Goal: Information Seeking & Learning: Learn about a topic

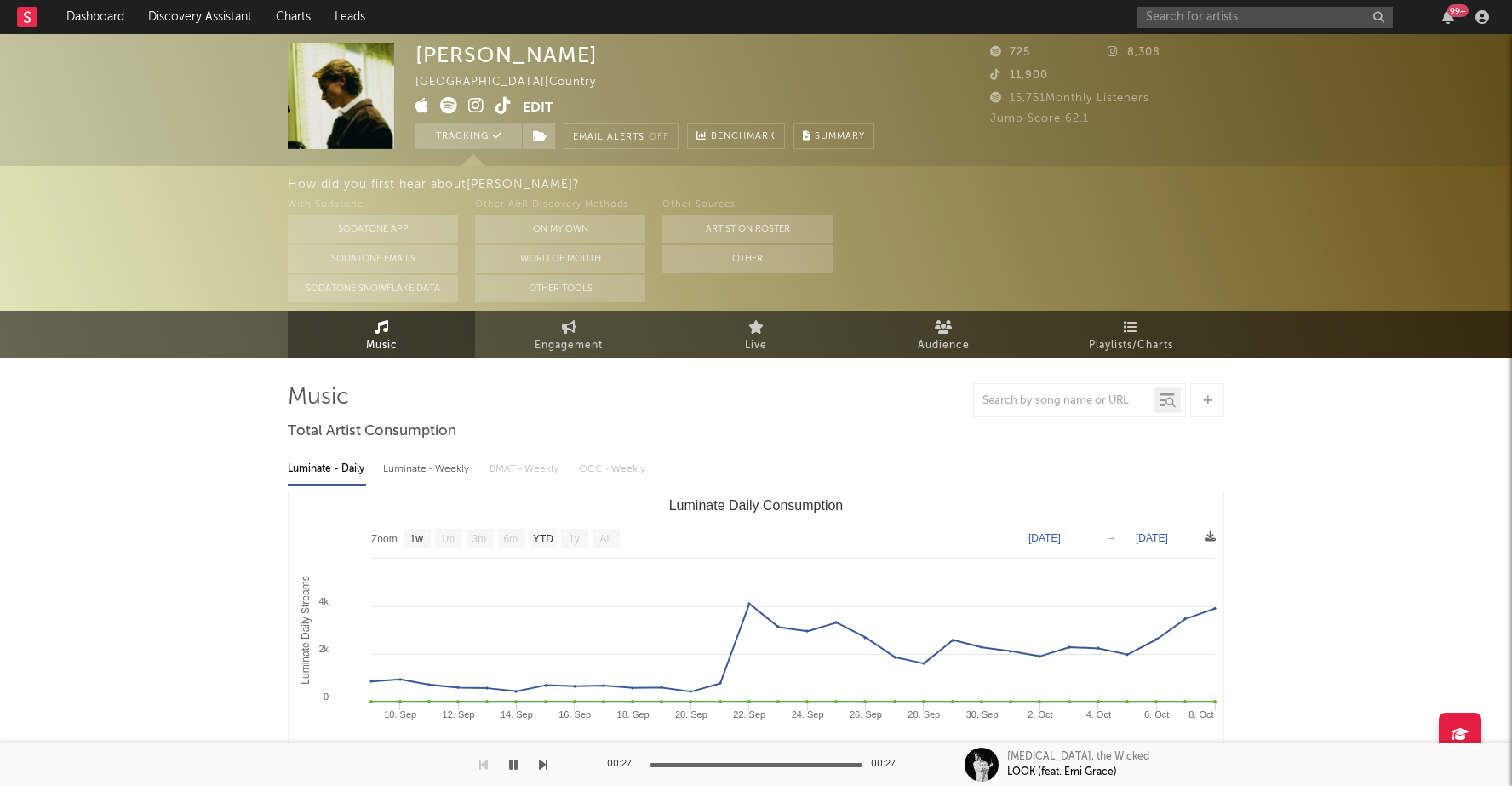
select select "1w"
click at [1251, 17] on input "text" at bounding box center [1265, 17] width 255 height 21
click at [1231, 16] on input "ruby wa" at bounding box center [1265, 17] width 255 height 21
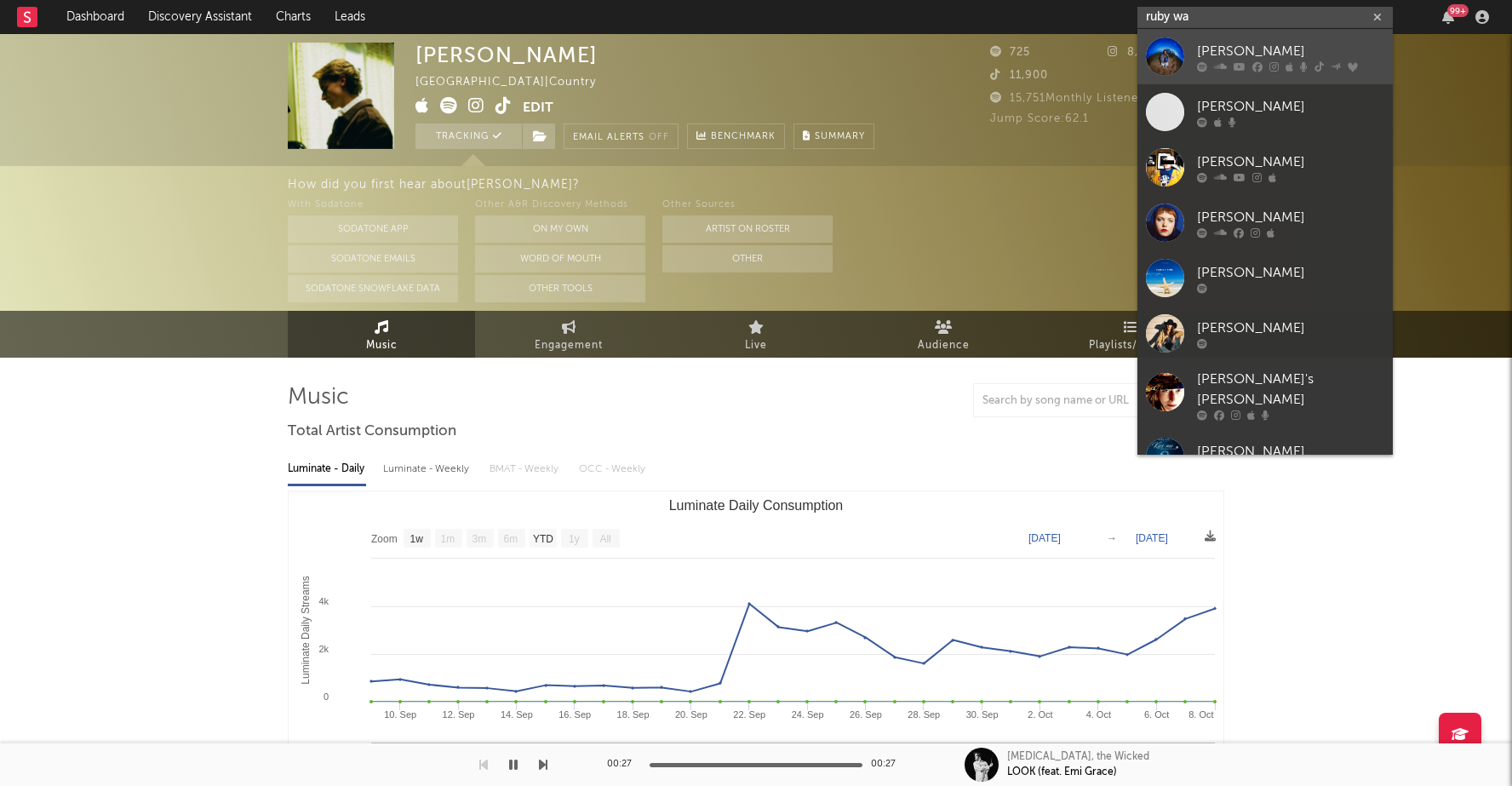
type input "ruby wa"
click at [1230, 54] on div "[PERSON_NAME]" at bounding box center [1290, 50] width 187 height 20
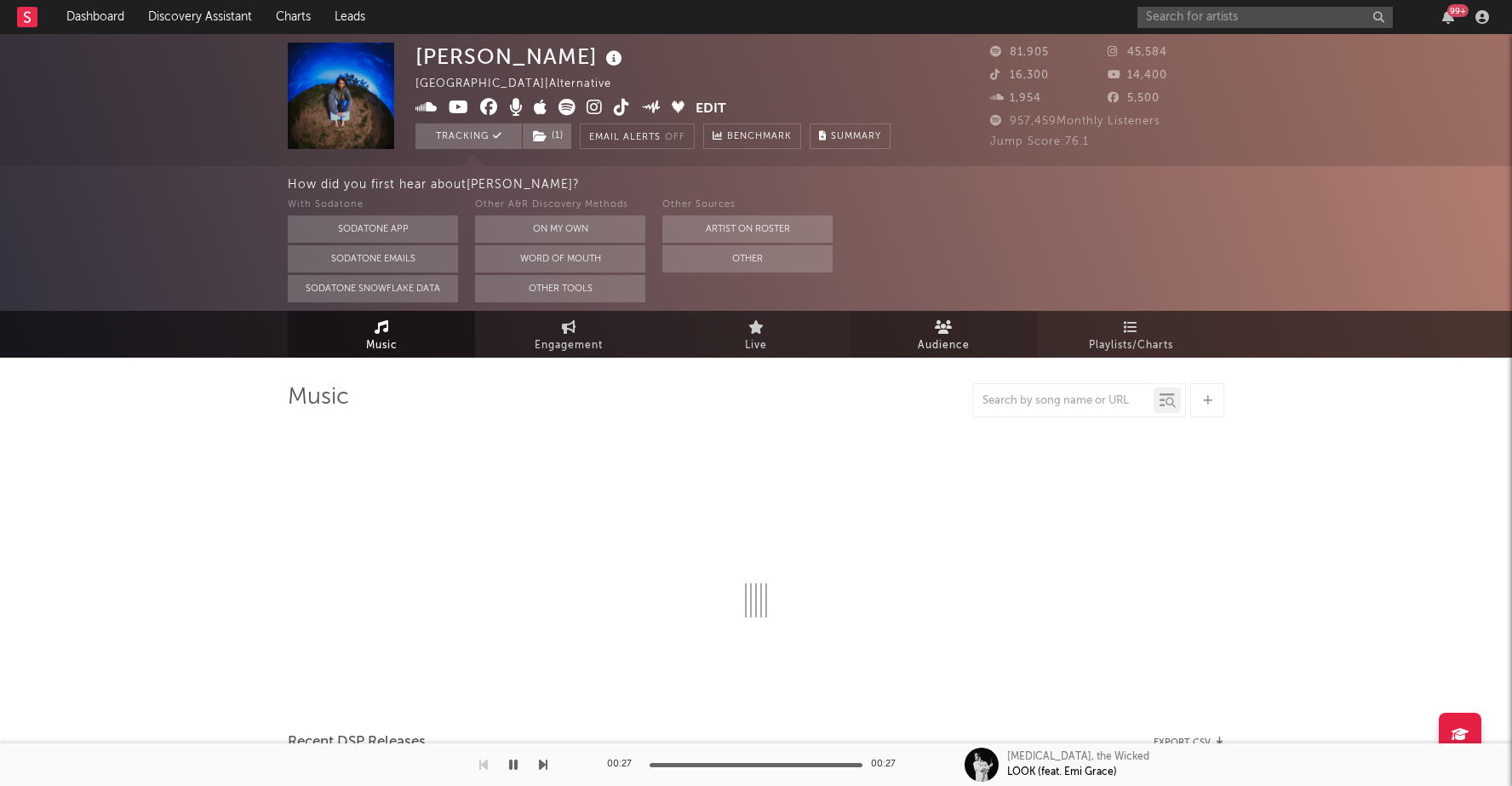
select select "6m"
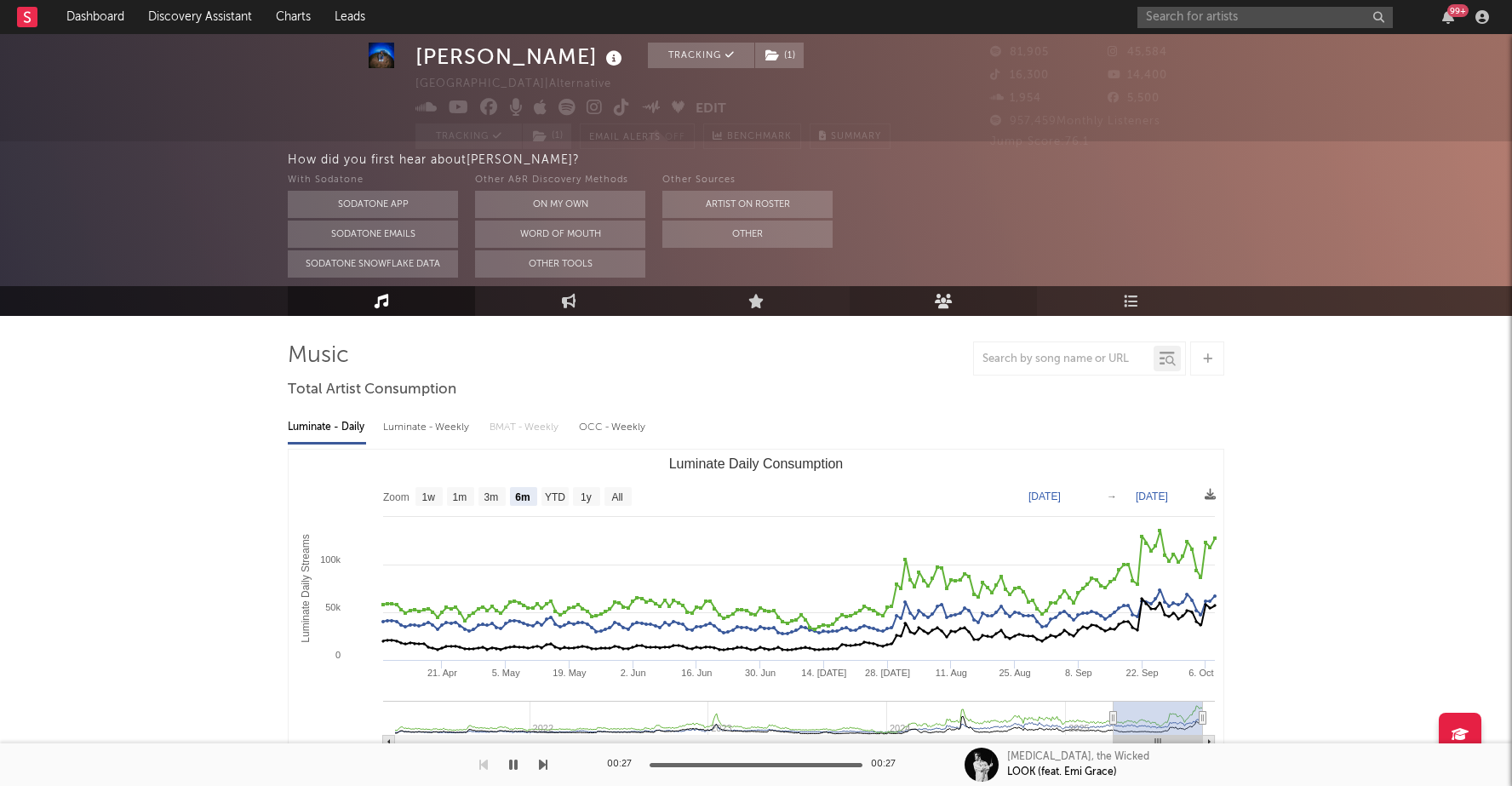
scroll to position [46, 0]
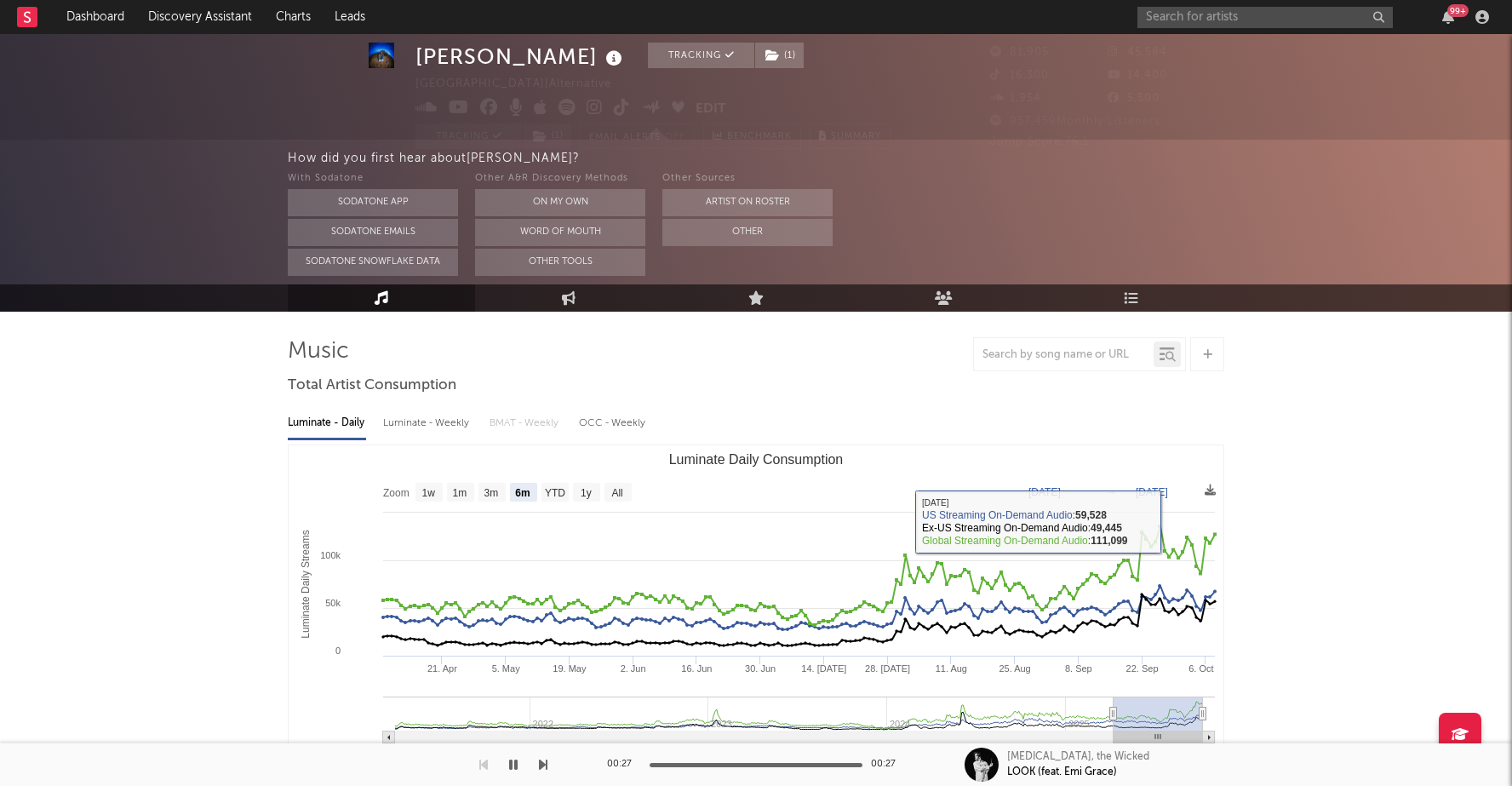
click at [410, 421] on div "Luminate - Weekly" at bounding box center [428, 422] width 89 height 29
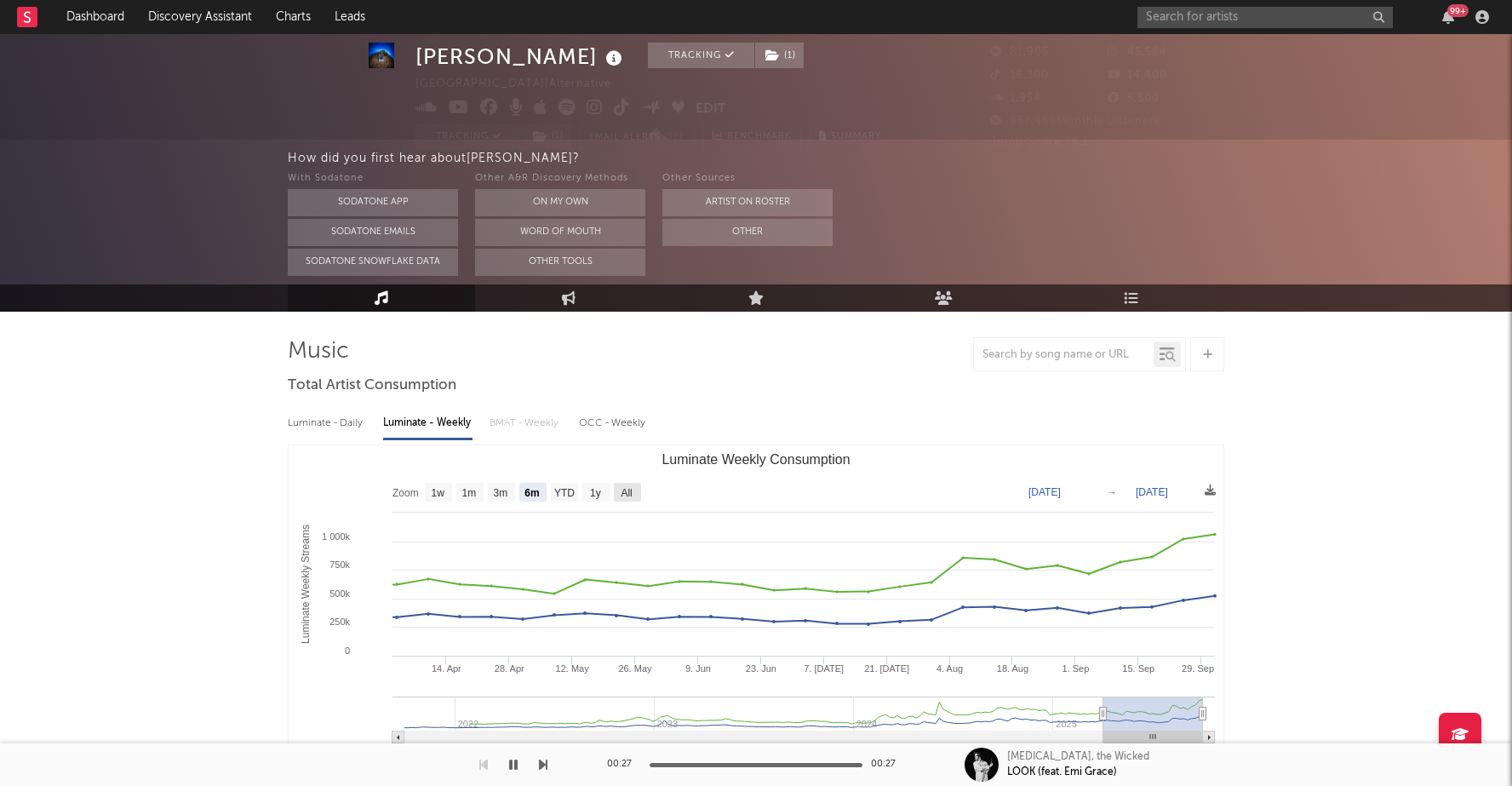
click at [628, 490] on text "All" at bounding box center [626, 493] width 11 height 12
select select "All"
type input "[DATE]"
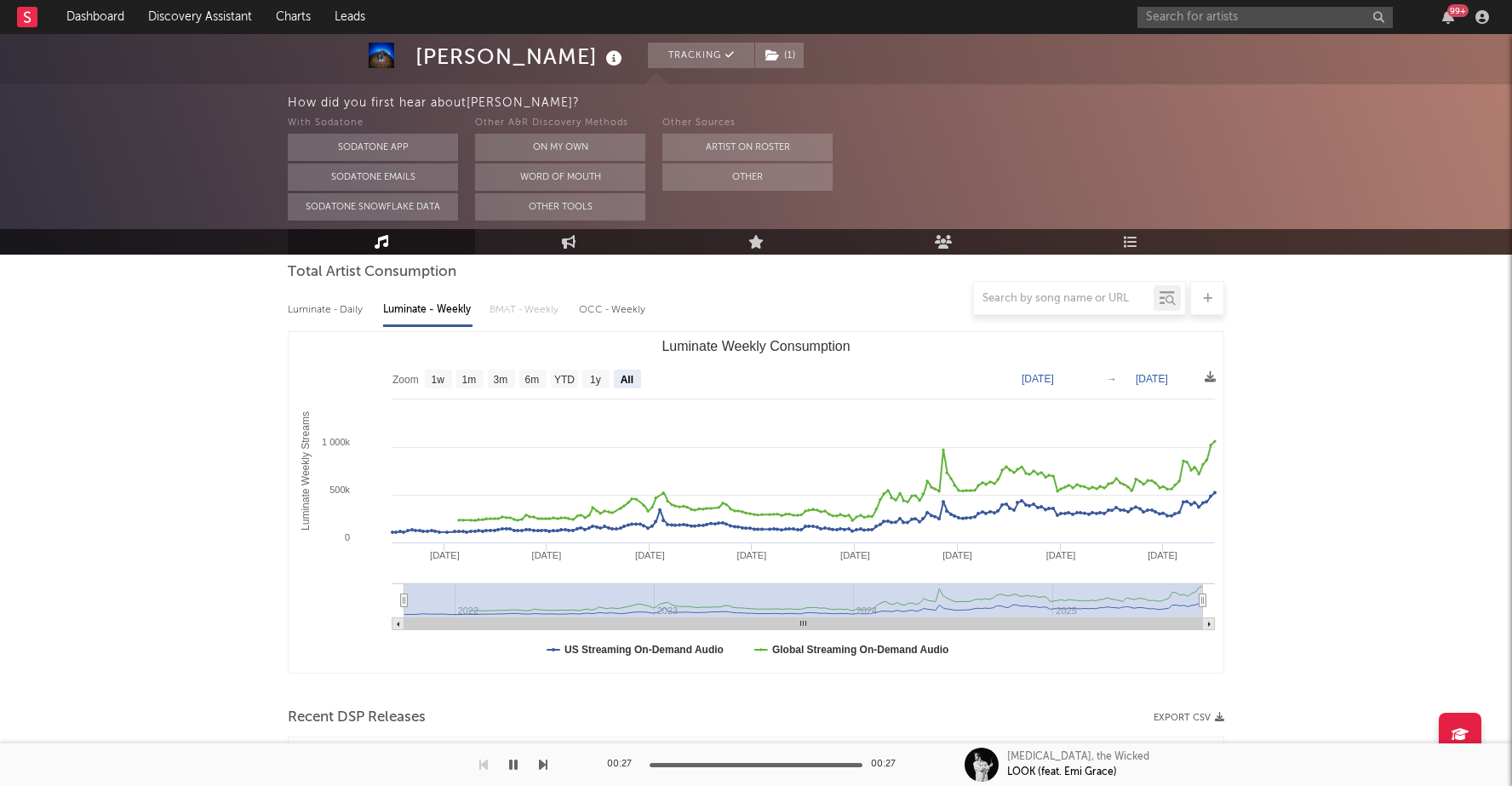
scroll to position [151, 0]
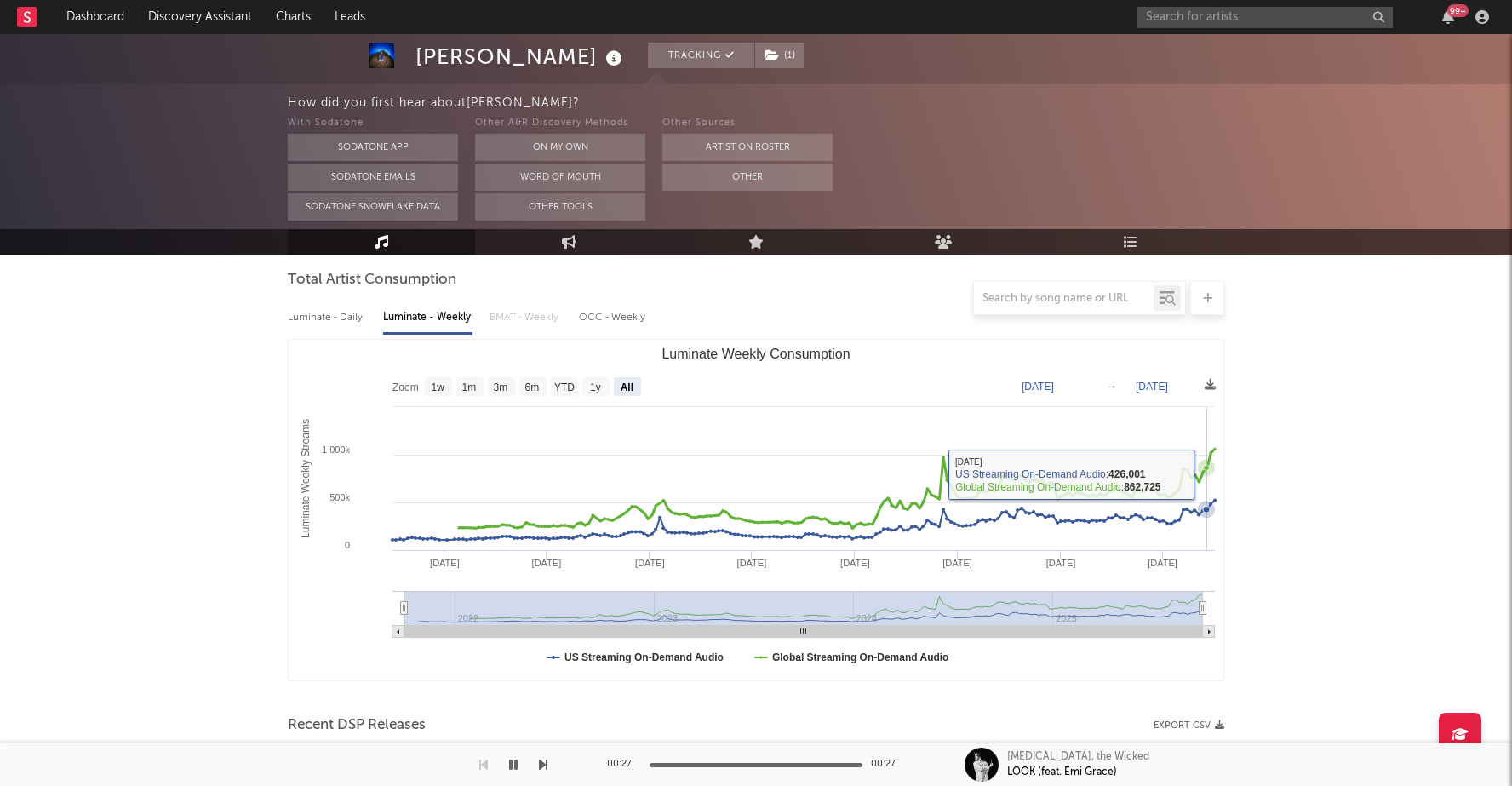
click at [1208, 454] on icon "Luminate Weekly Consumption" at bounding box center [836, 487] width 755 height 79
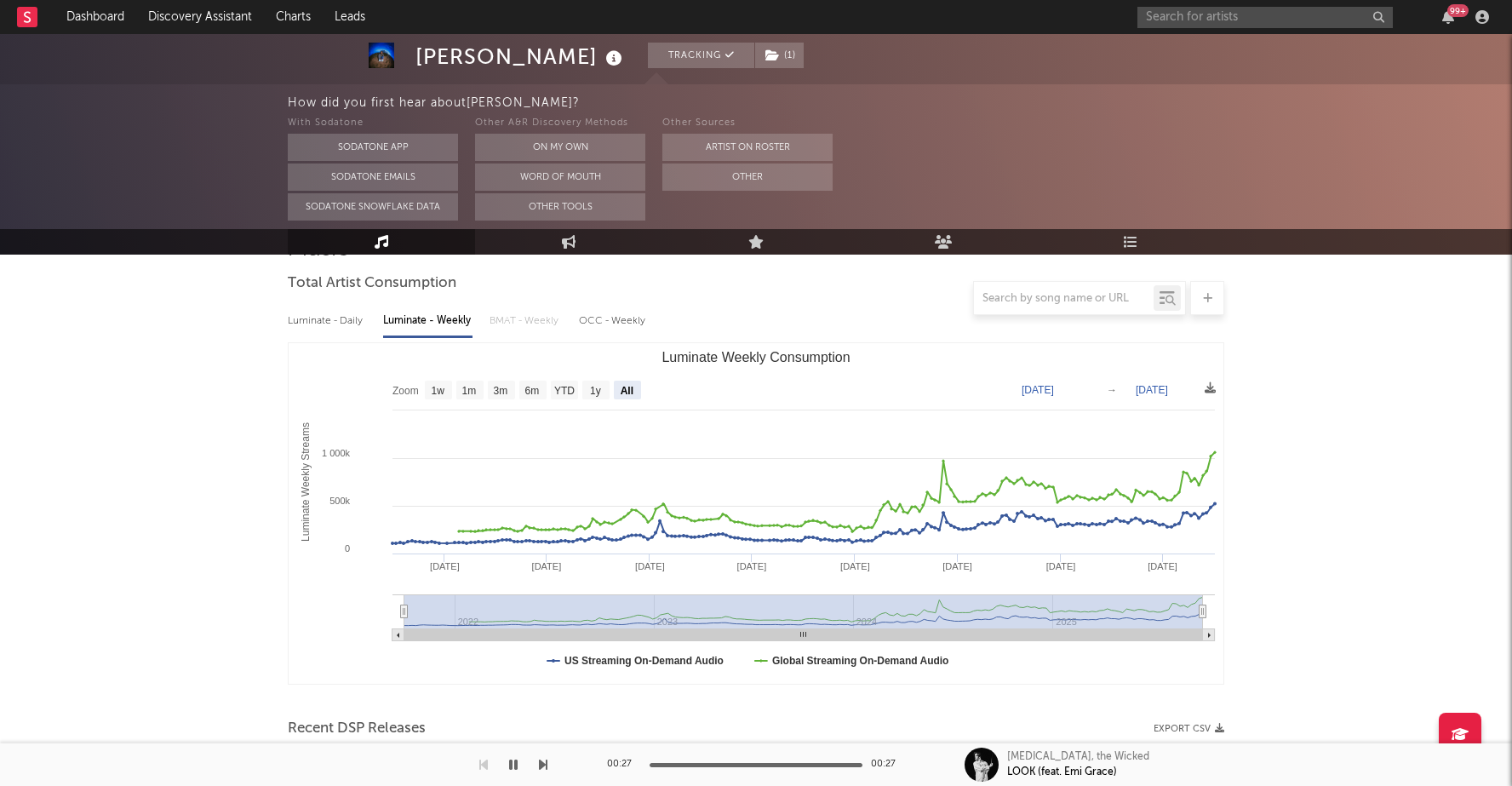
scroll to position [143, 0]
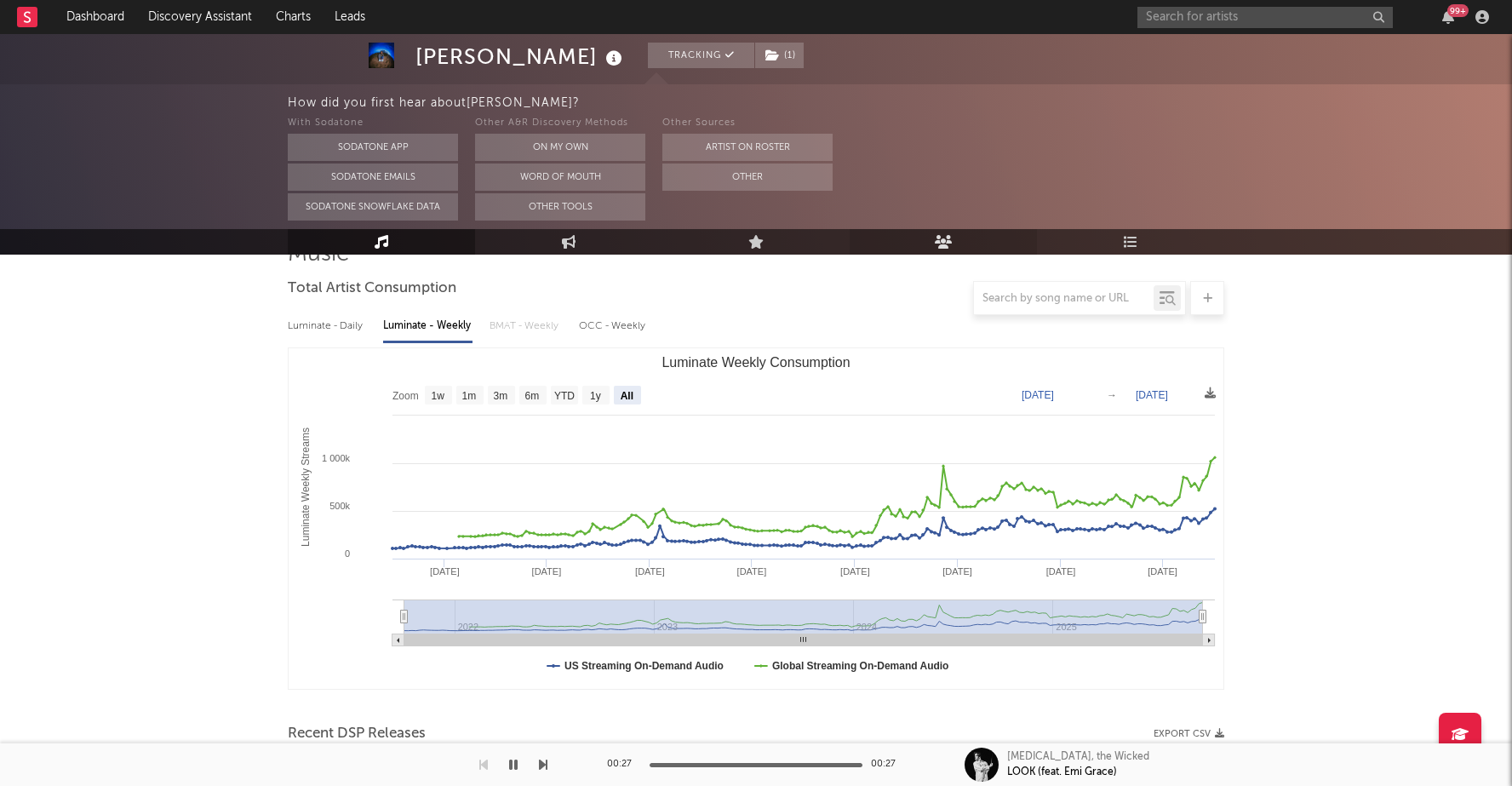
click at [947, 238] on icon at bounding box center [943, 242] width 18 height 13
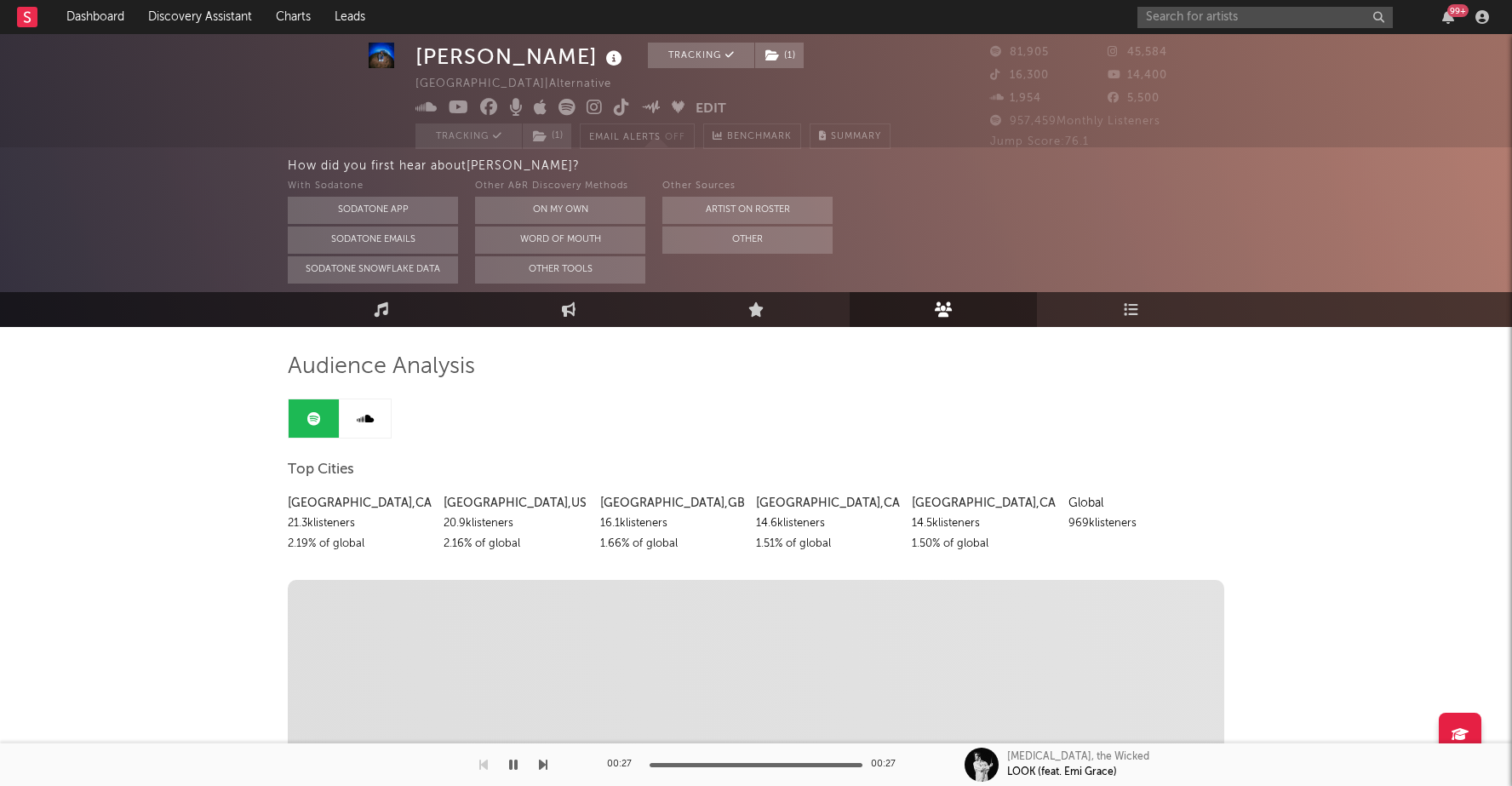
scroll to position [26, 0]
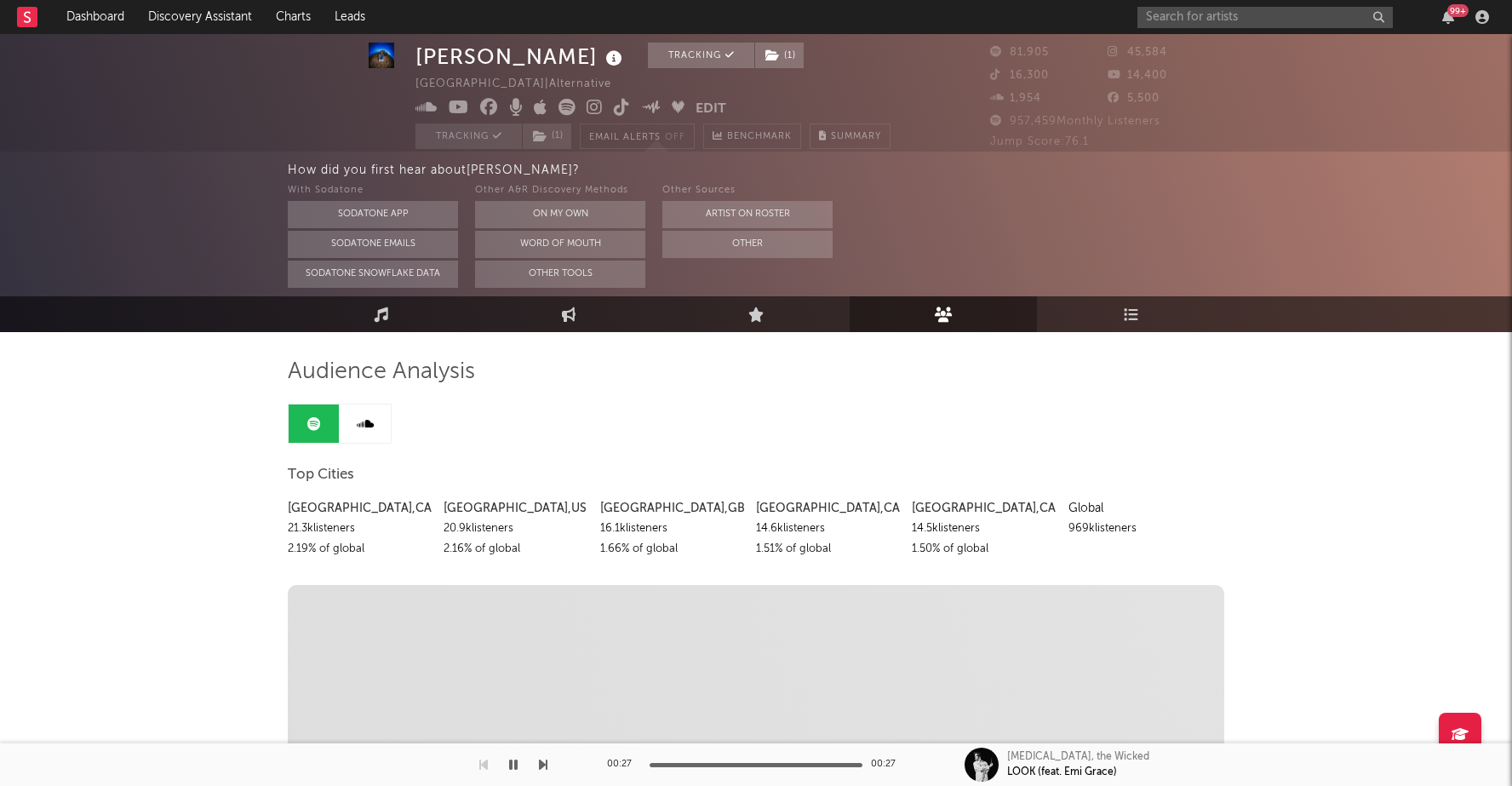
click at [1086, 511] on div "Global" at bounding box center [1140, 507] width 143 height 20
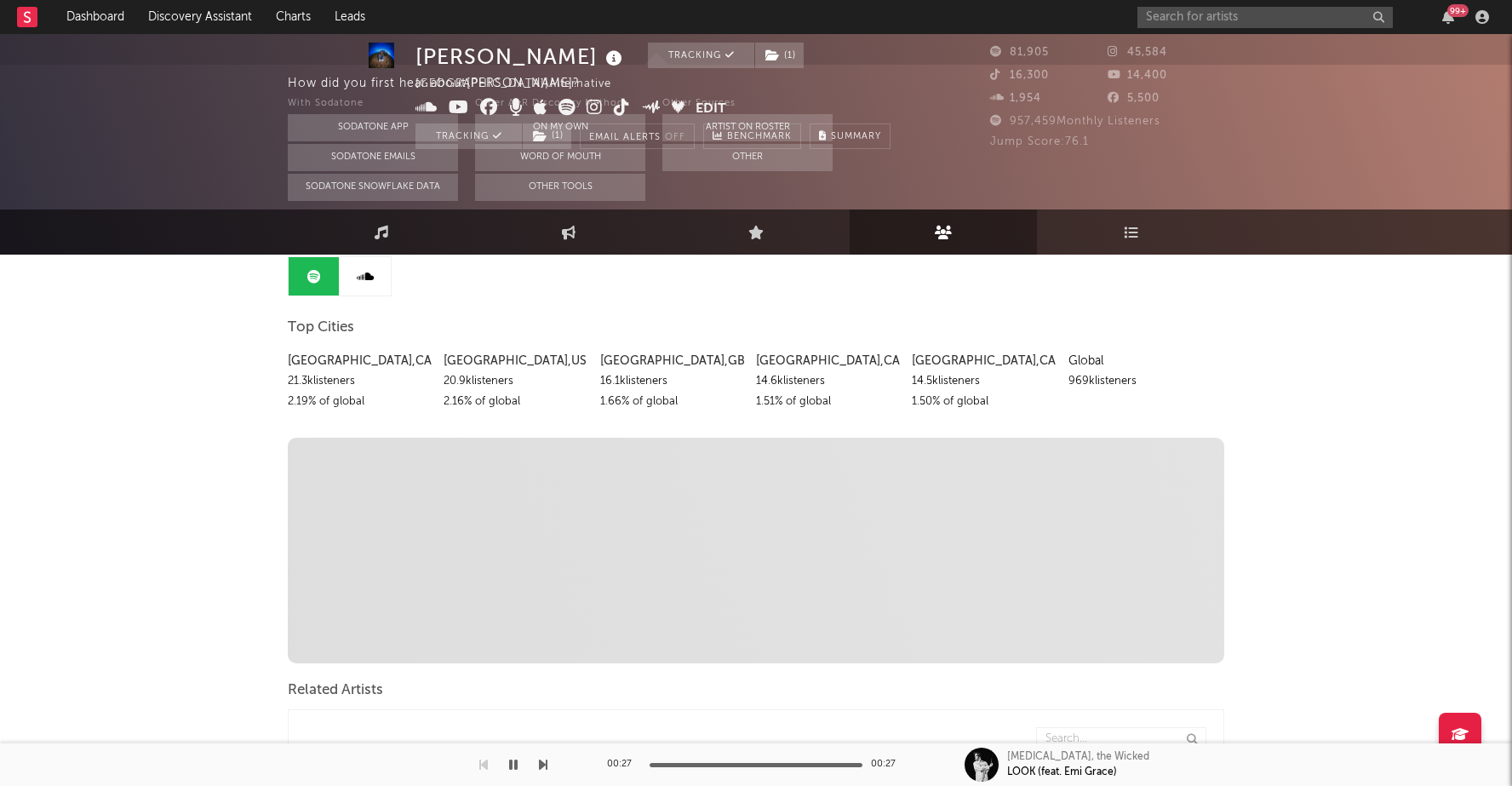
scroll to position [0, 0]
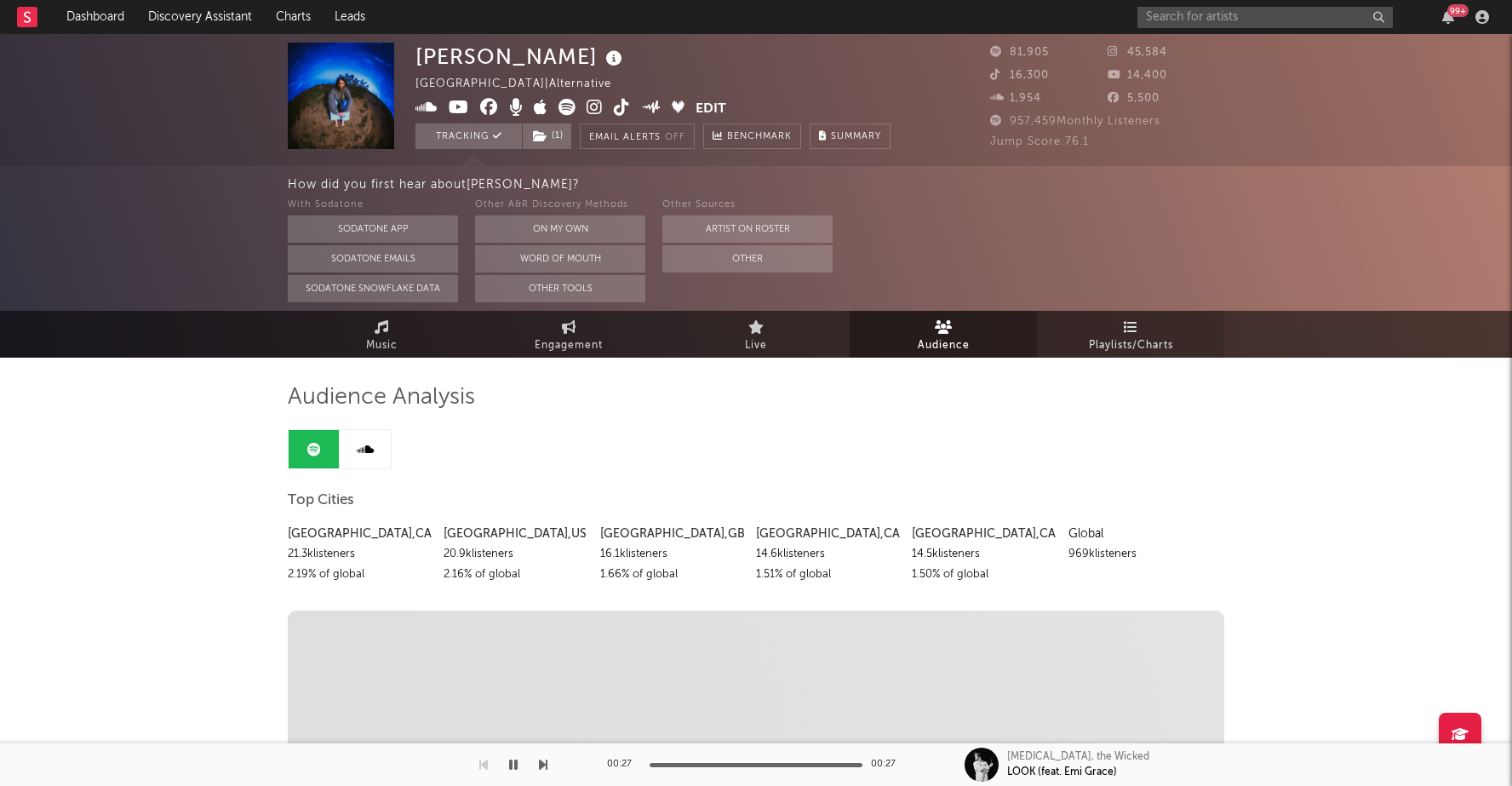
click at [1089, 330] on link "Playlists/Charts" at bounding box center [1130, 334] width 187 height 47
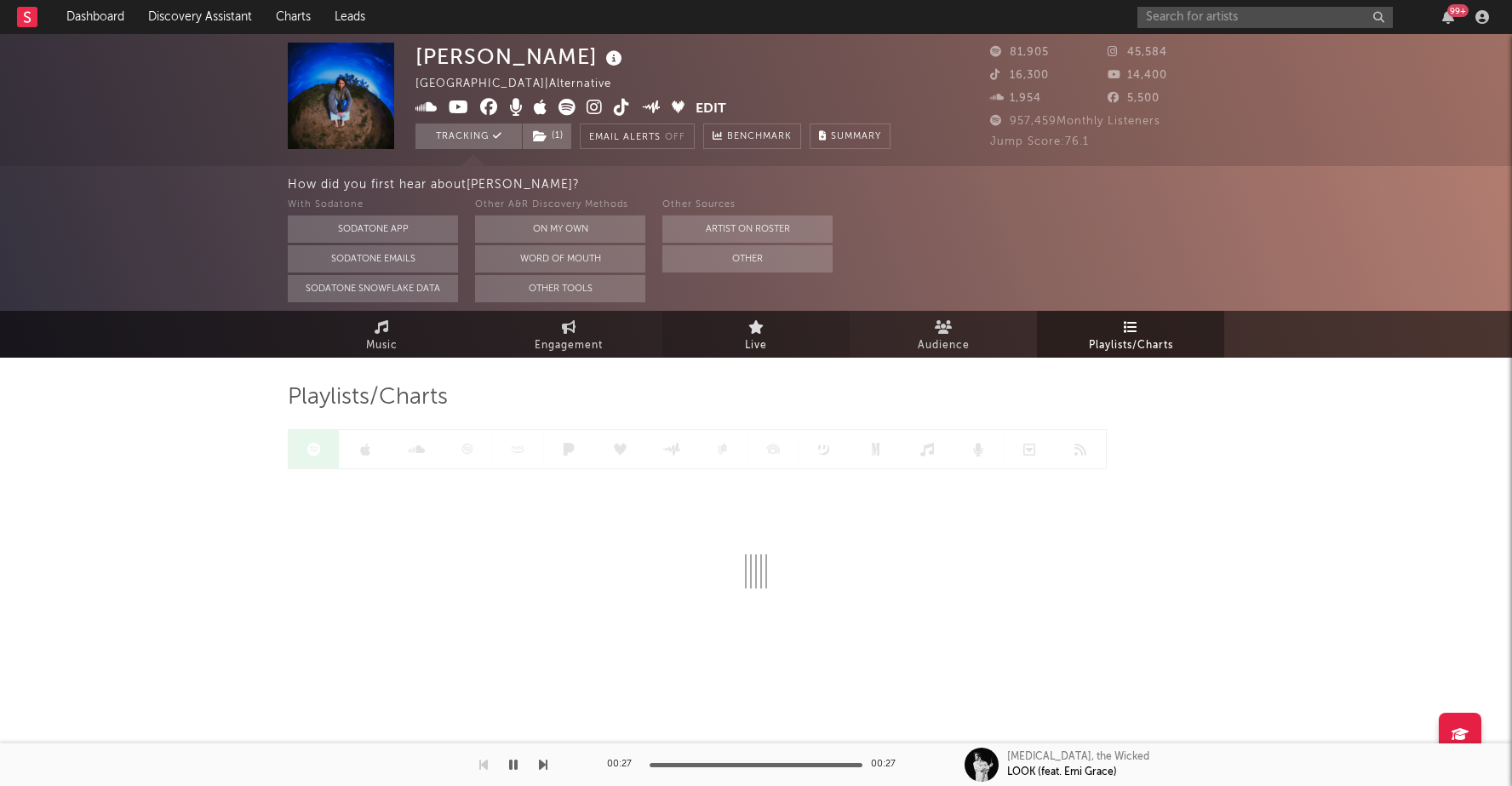
click at [763, 339] on span "Live" at bounding box center [756, 344] width 22 height 20
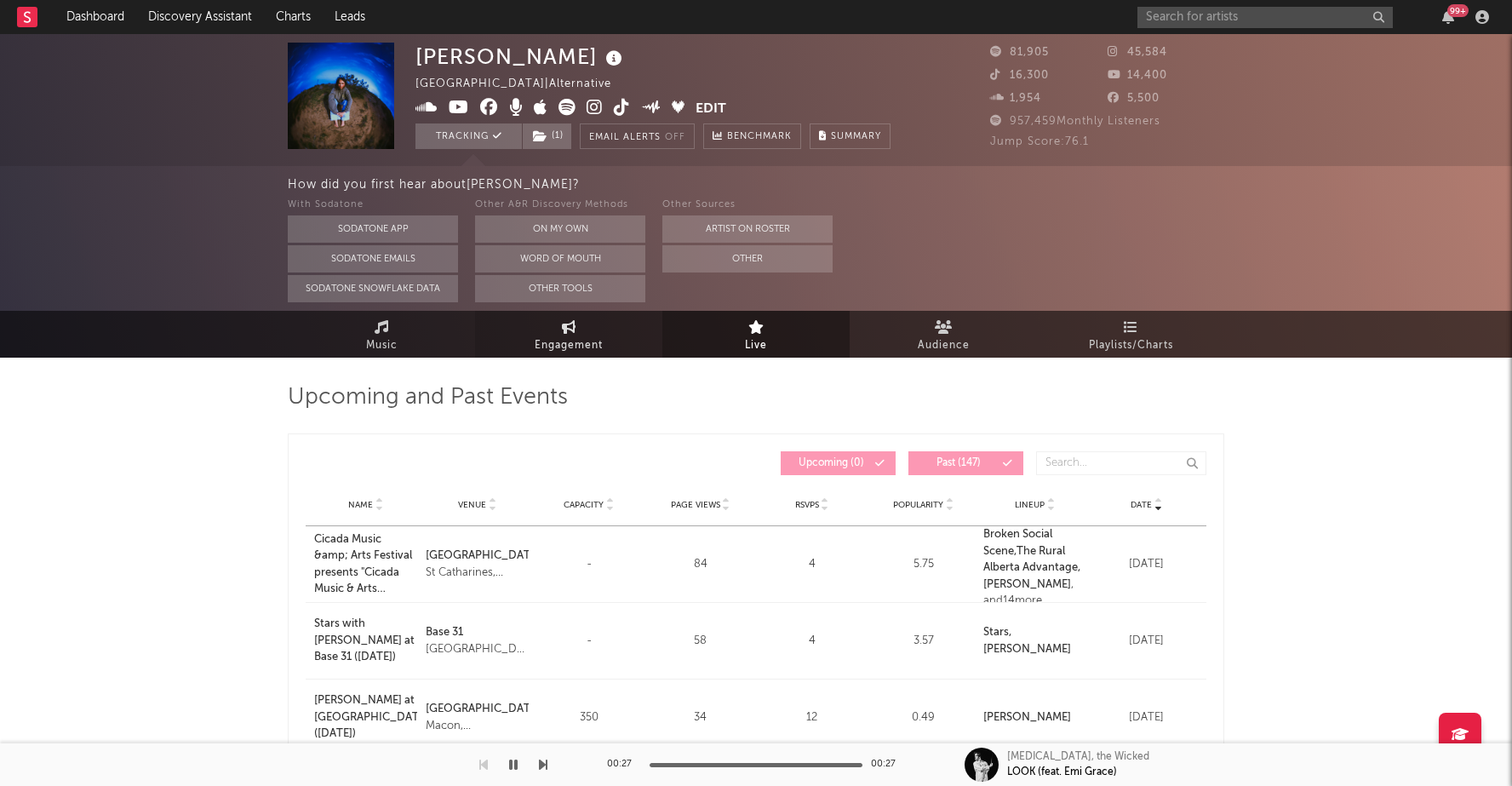
click at [592, 333] on link "Engagement" at bounding box center [568, 334] width 187 height 47
select select "1w"
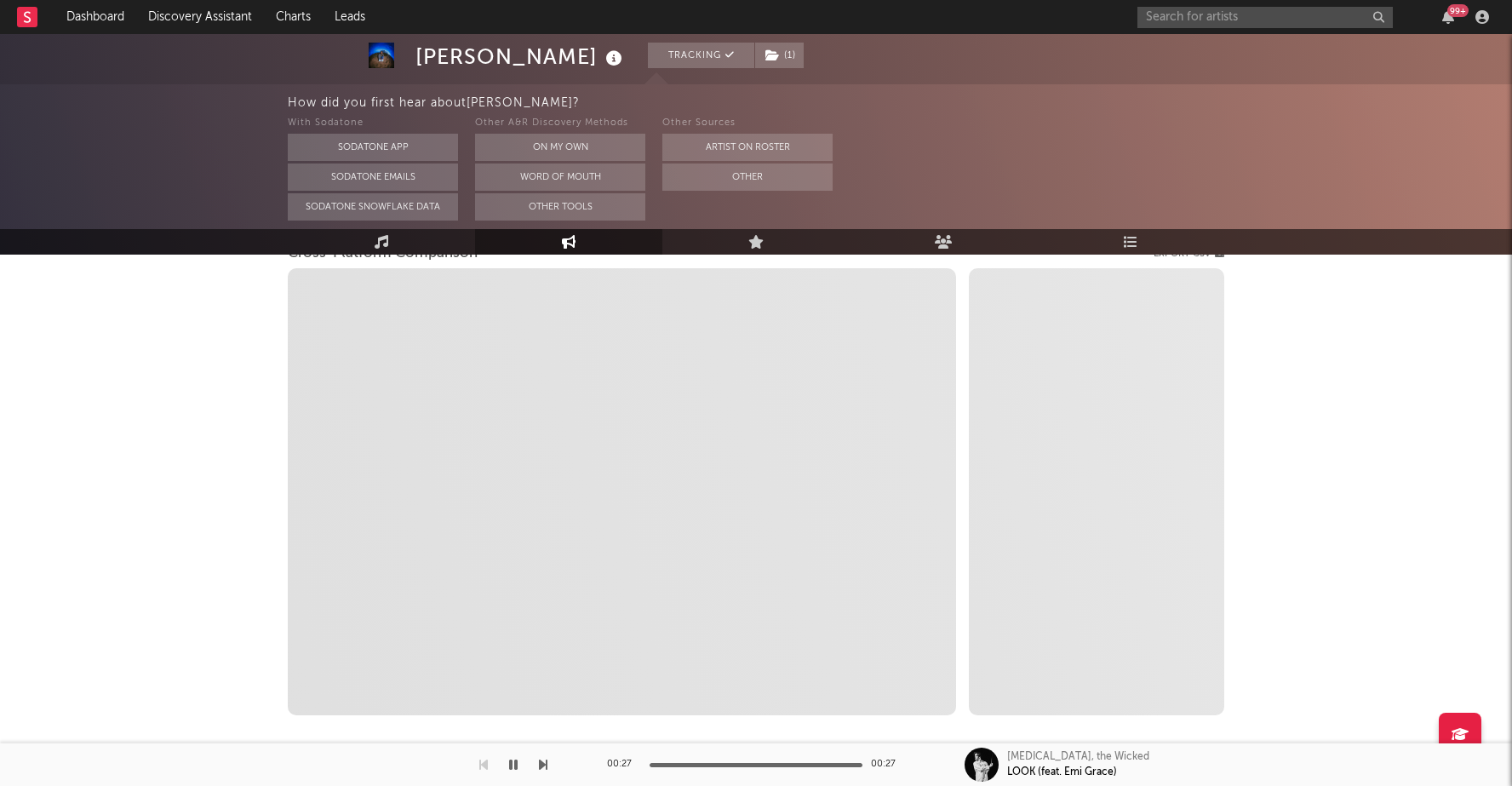
select select "1m"
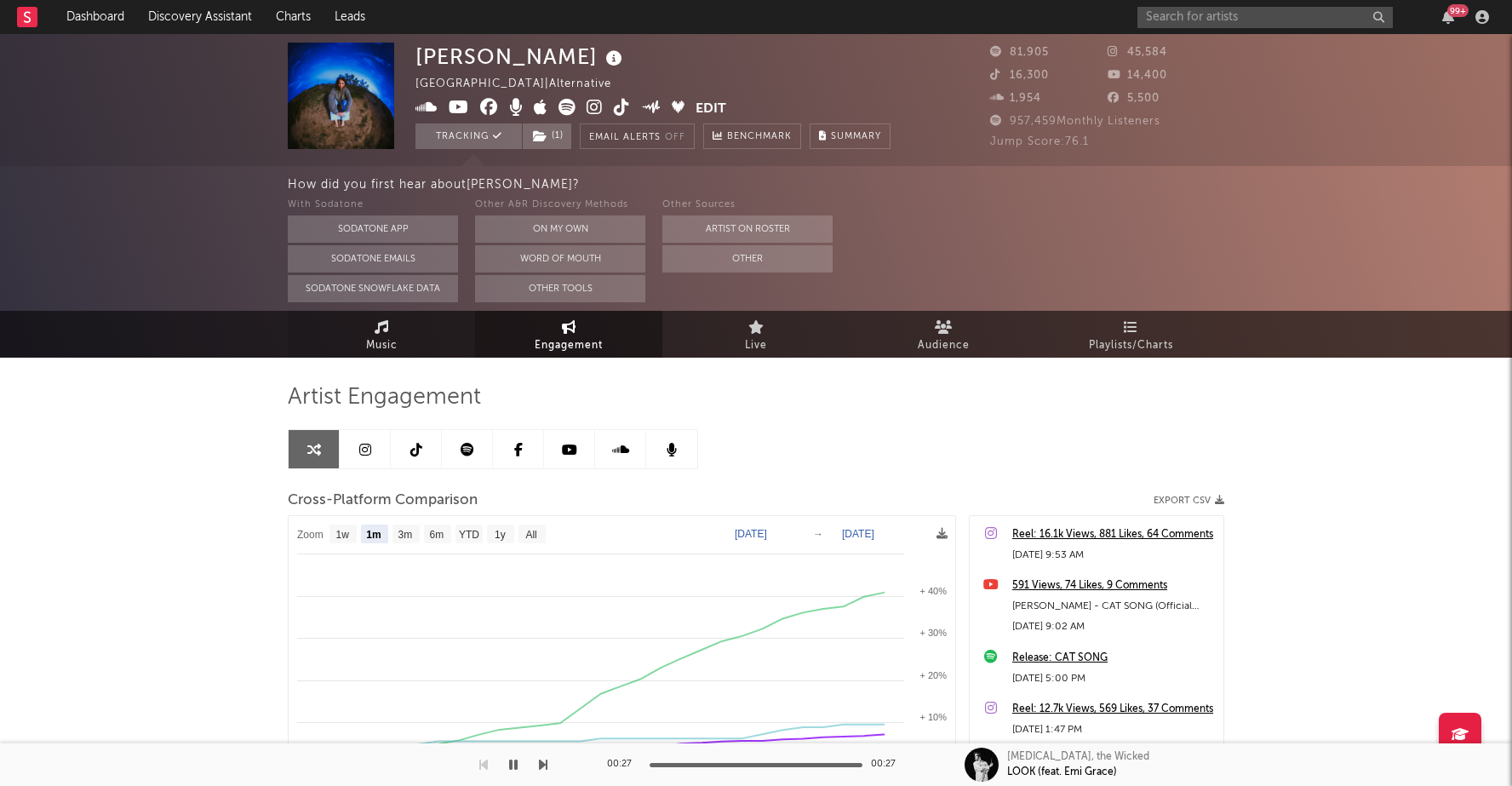
click at [412, 343] on link "Music" at bounding box center [381, 334] width 187 height 47
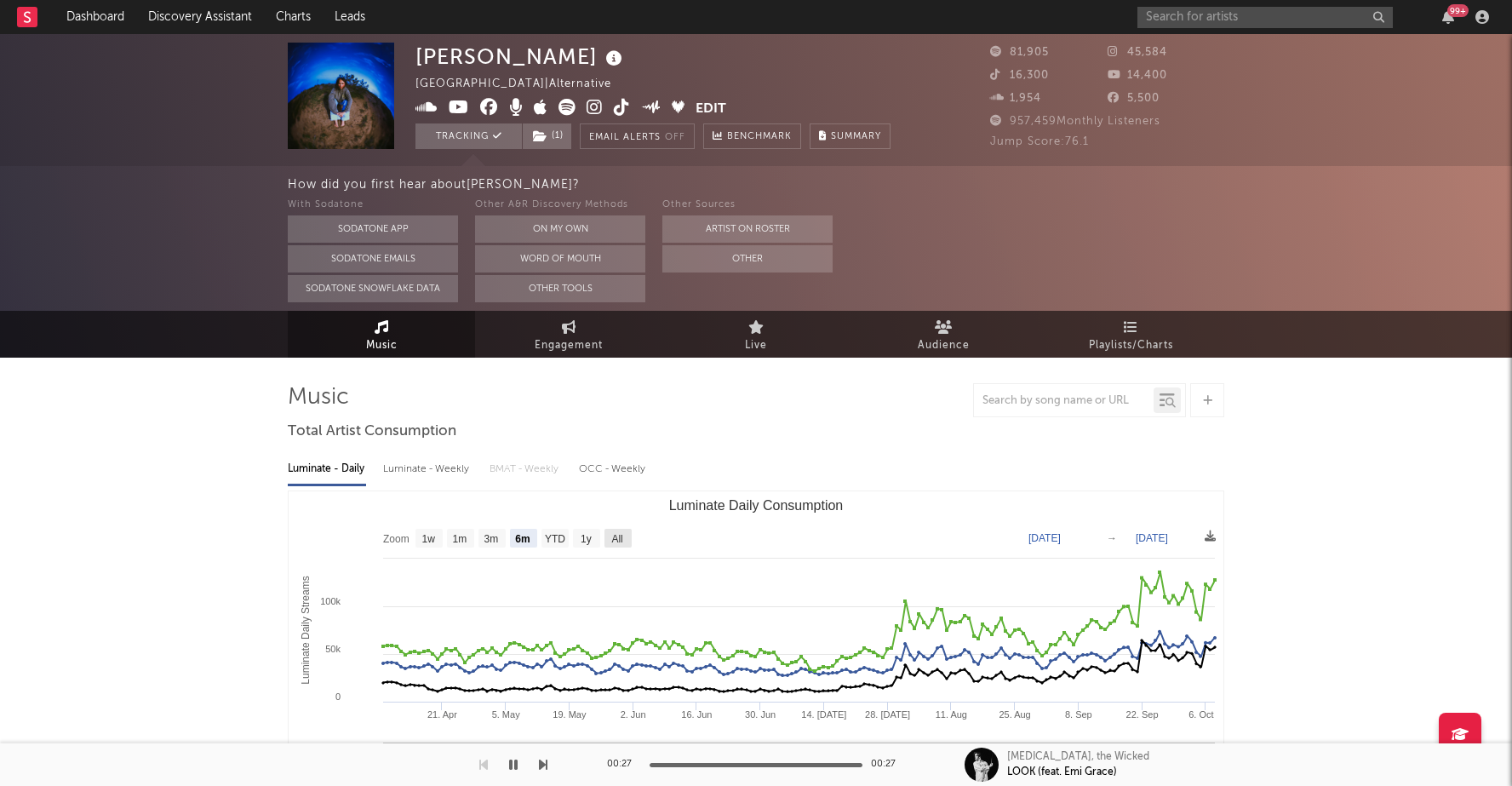
click at [615, 539] on text "All" at bounding box center [617, 539] width 11 height 12
select select "All"
type input "[DATE]"
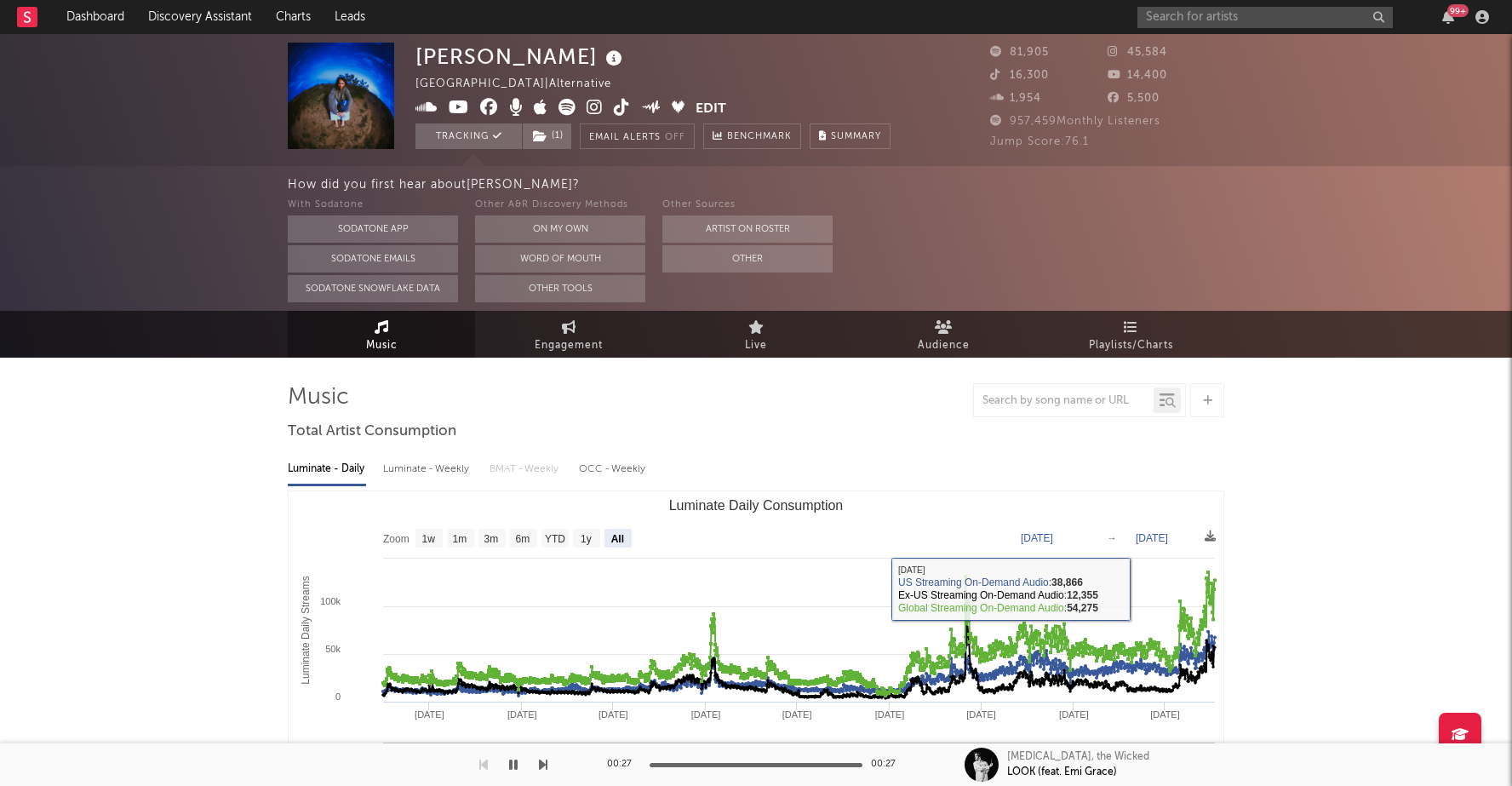
click at [435, 468] on div "Luminate - Weekly" at bounding box center [428, 469] width 89 height 29
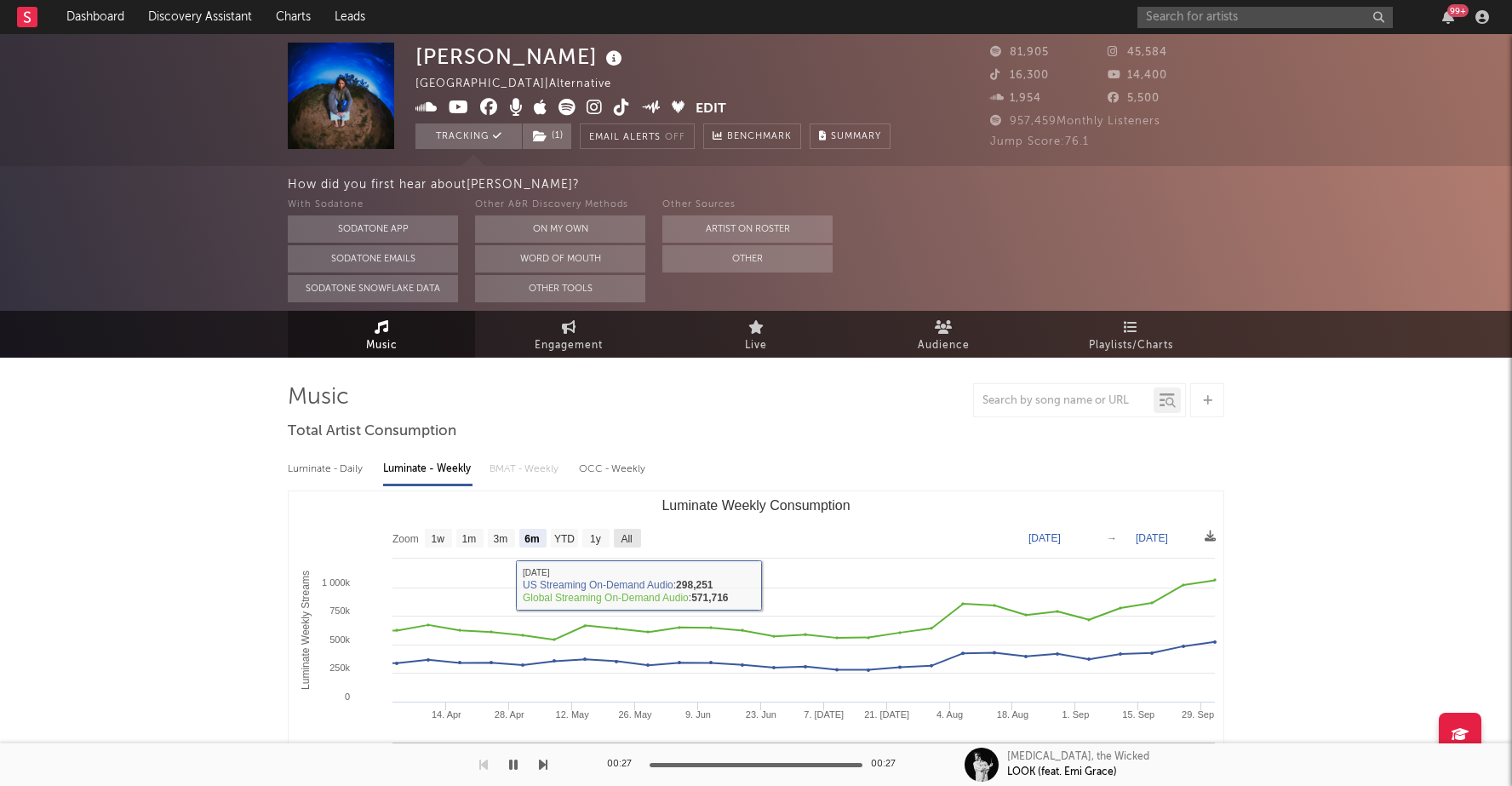
click at [624, 530] on rect "Luminate Weekly Consumption" at bounding box center [627, 539] width 28 height 19
select select "All"
type input "[DATE]"
